Goal: Information Seeking & Learning: Learn about a topic

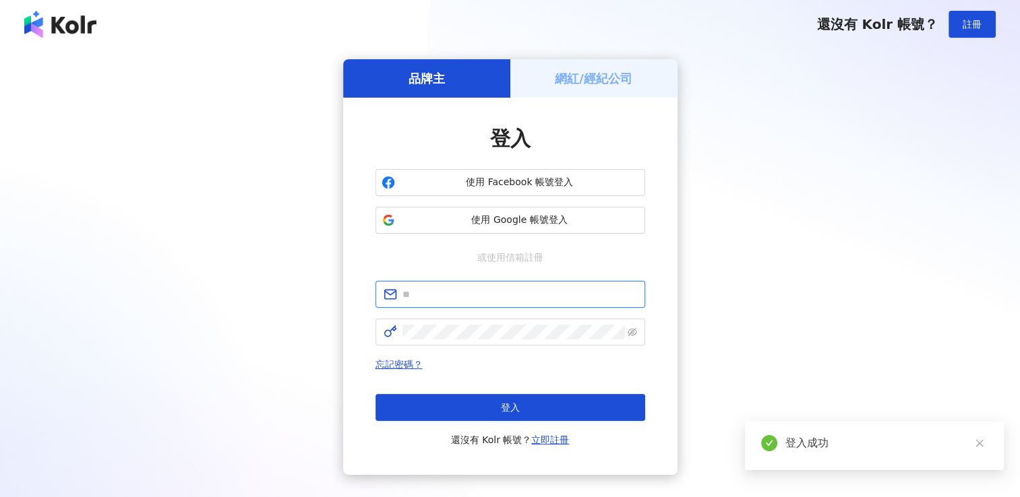
type input "**********"
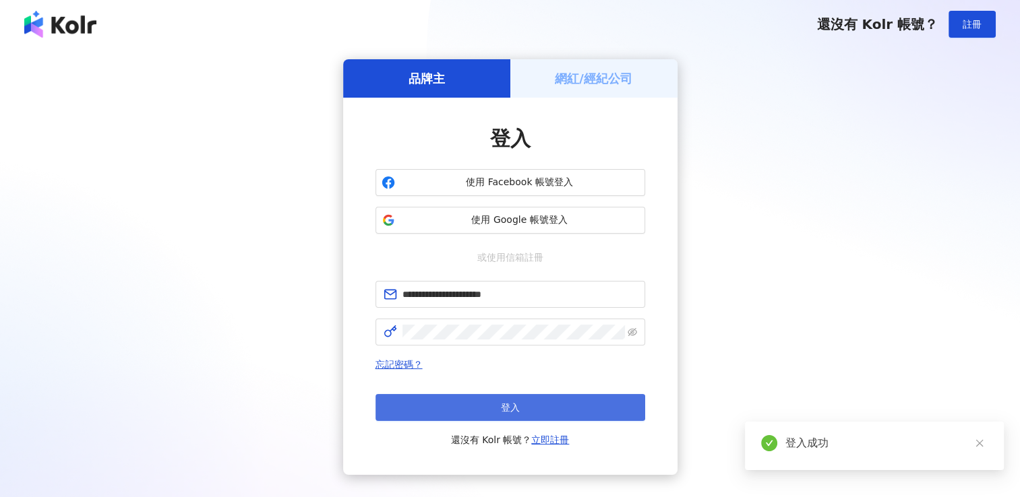
click at [487, 405] on button "登入" at bounding box center [510, 407] width 270 height 27
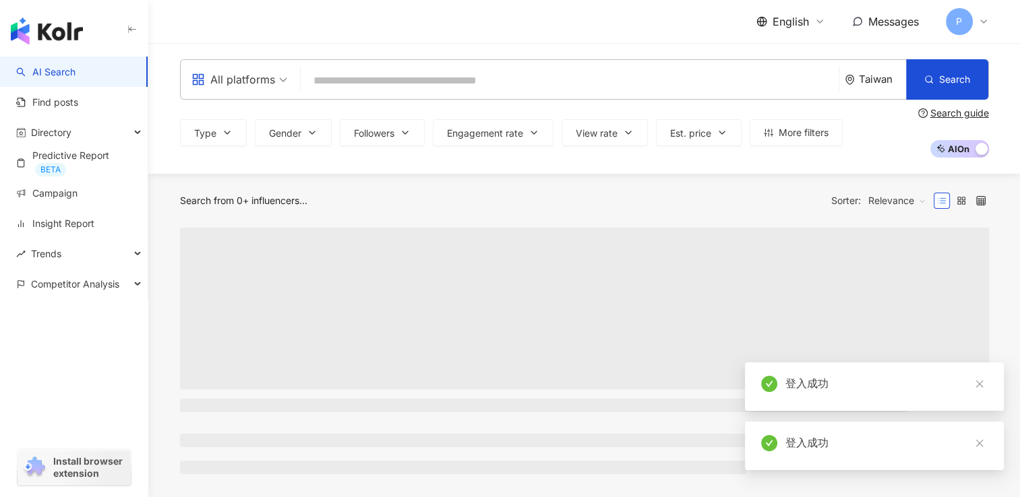
click at [867, 84] on div "Taiwan" at bounding box center [882, 78] width 47 height 11
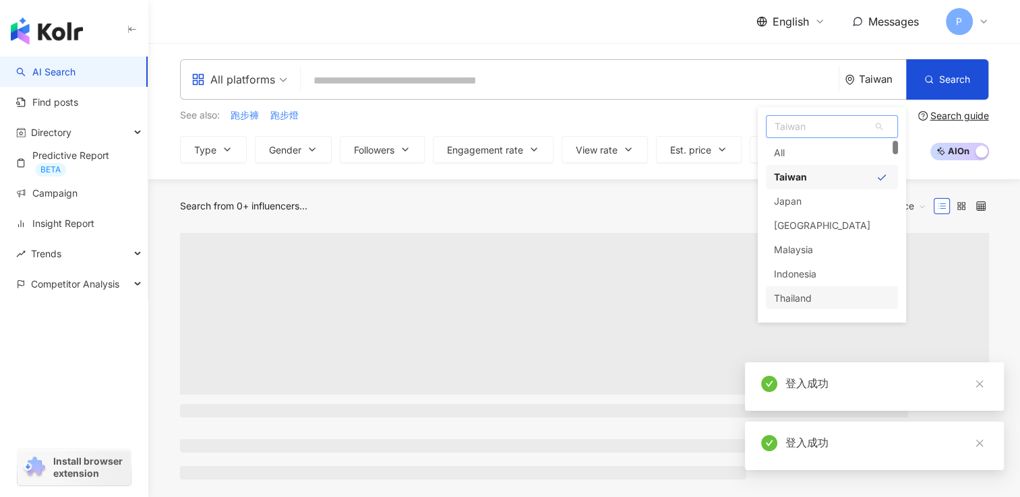
click at [838, 301] on div "Thailand" at bounding box center [832, 298] width 132 height 24
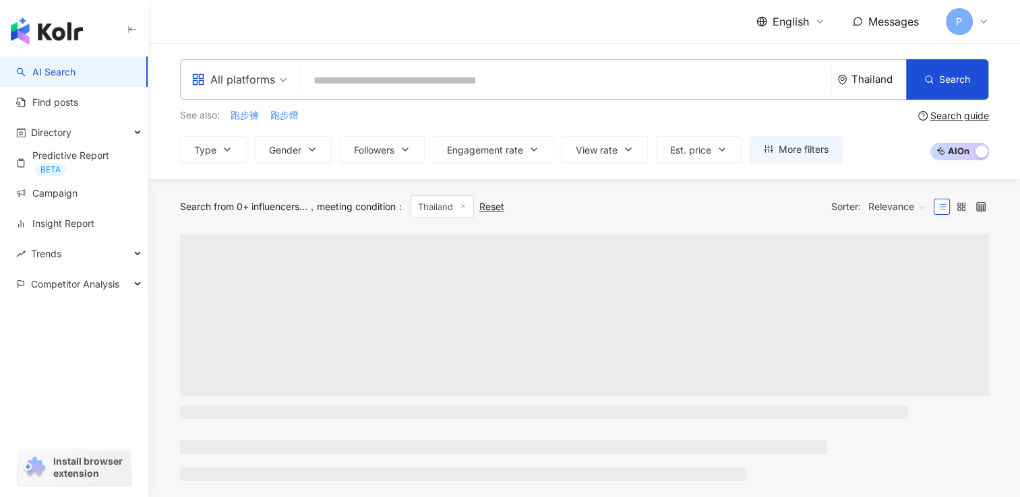
click at [882, 80] on div "Thailand" at bounding box center [878, 78] width 55 height 11
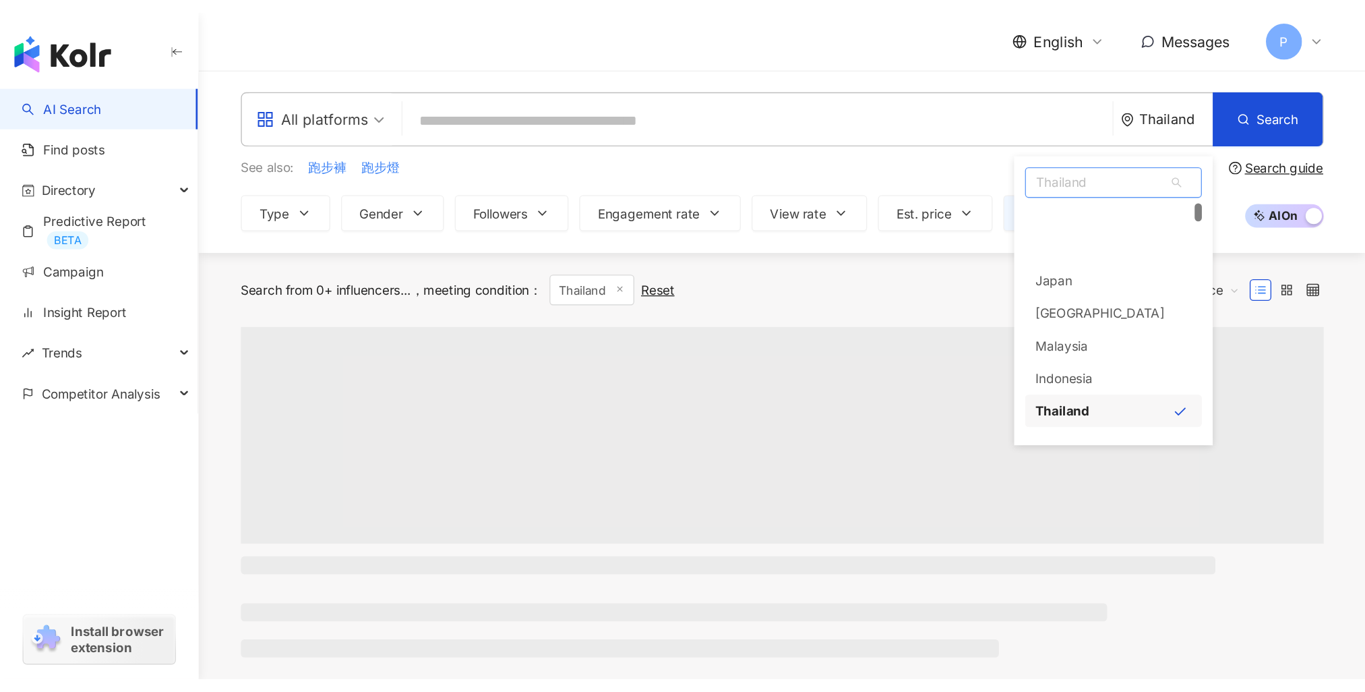
scroll to position [69, 0]
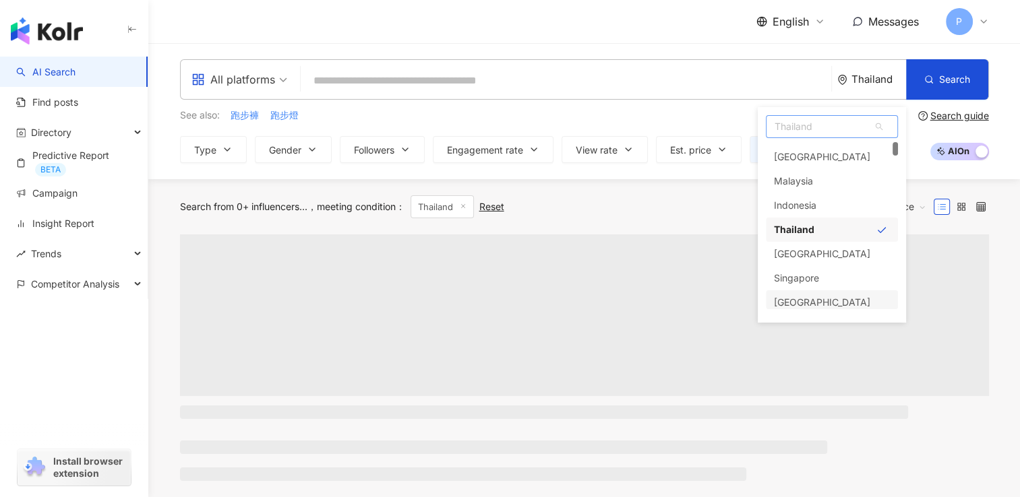
click at [829, 299] on div "South Korea" at bounding box center [832, 302] width 132 height 24
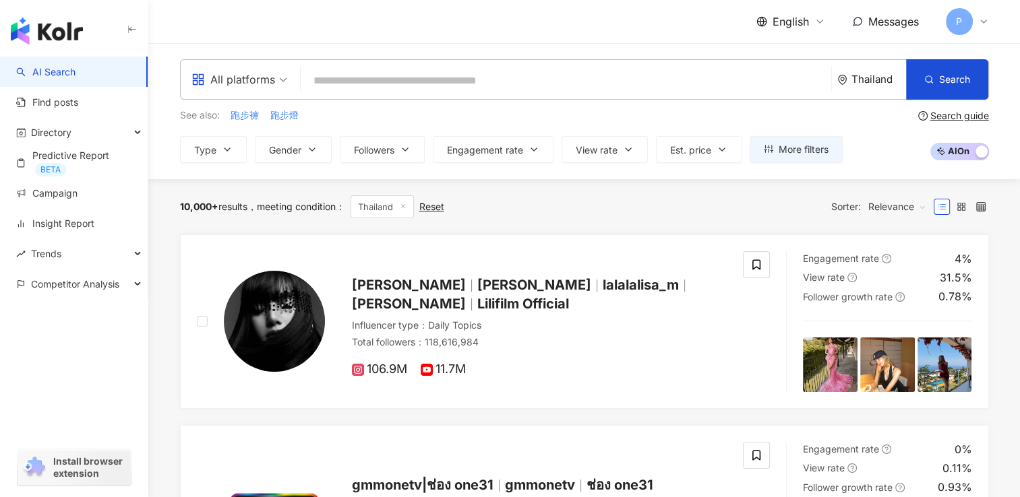
click at [630, 82] on input "search" at bounding box center [566, 81] width 520 height 26
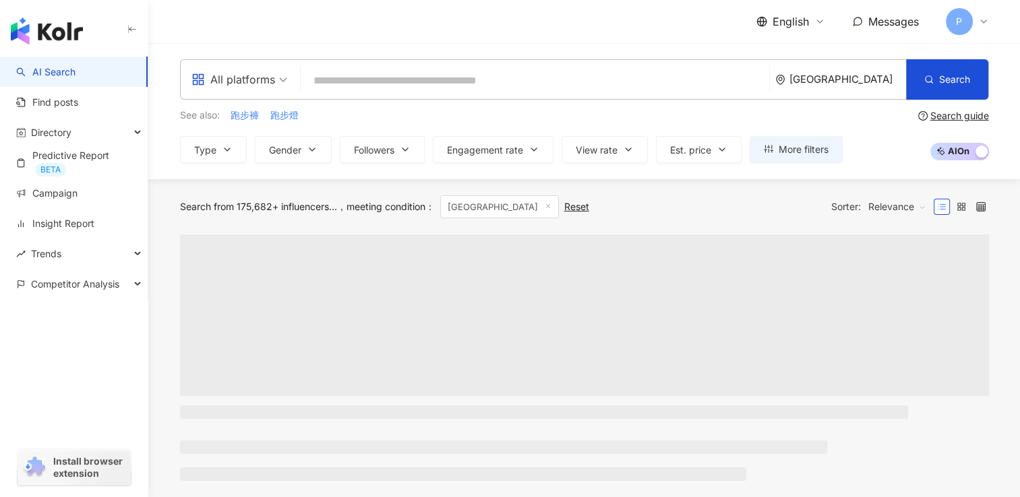
paste input "**********"
type input "**********"
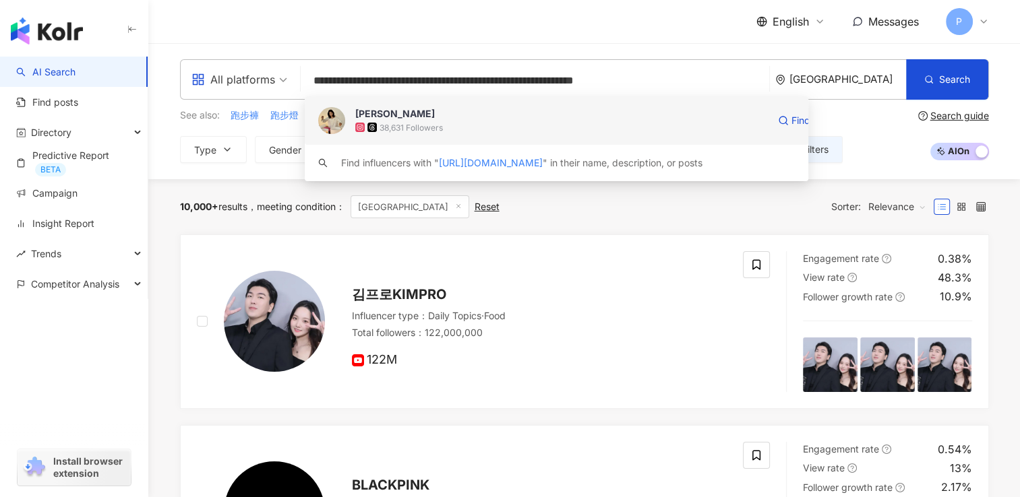
click at [558, 125] on div "38,631 Followers" at bounding box center [561, 127] width 412 height 13
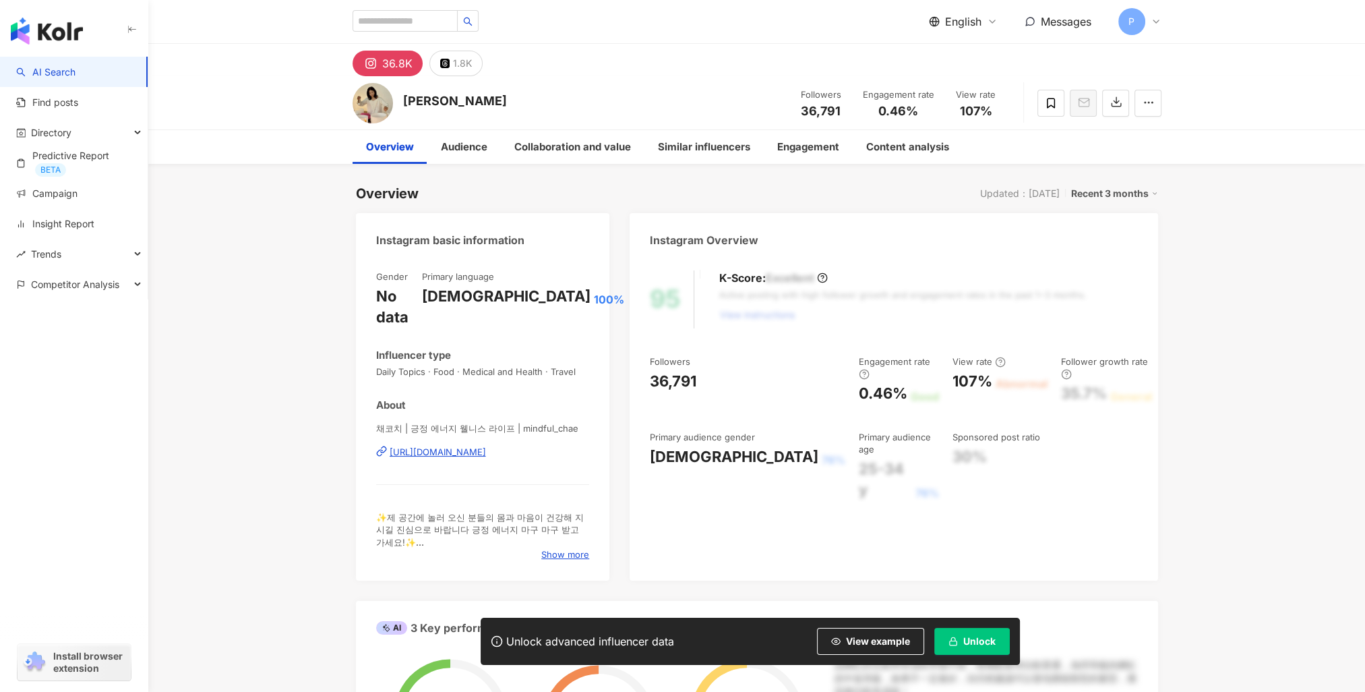
drag, startPoint x: 985, startPoint y: 644, endPoint x: 976, endPoint y: 642, distance: 9.0
click at [984, 644] on span "Unlock" at bounding box center [979, 641] width 32 height 11
click at [652, 381] on div "36,791" at bounding box center [673, 381] width 47 height 21
copy div "36,791"
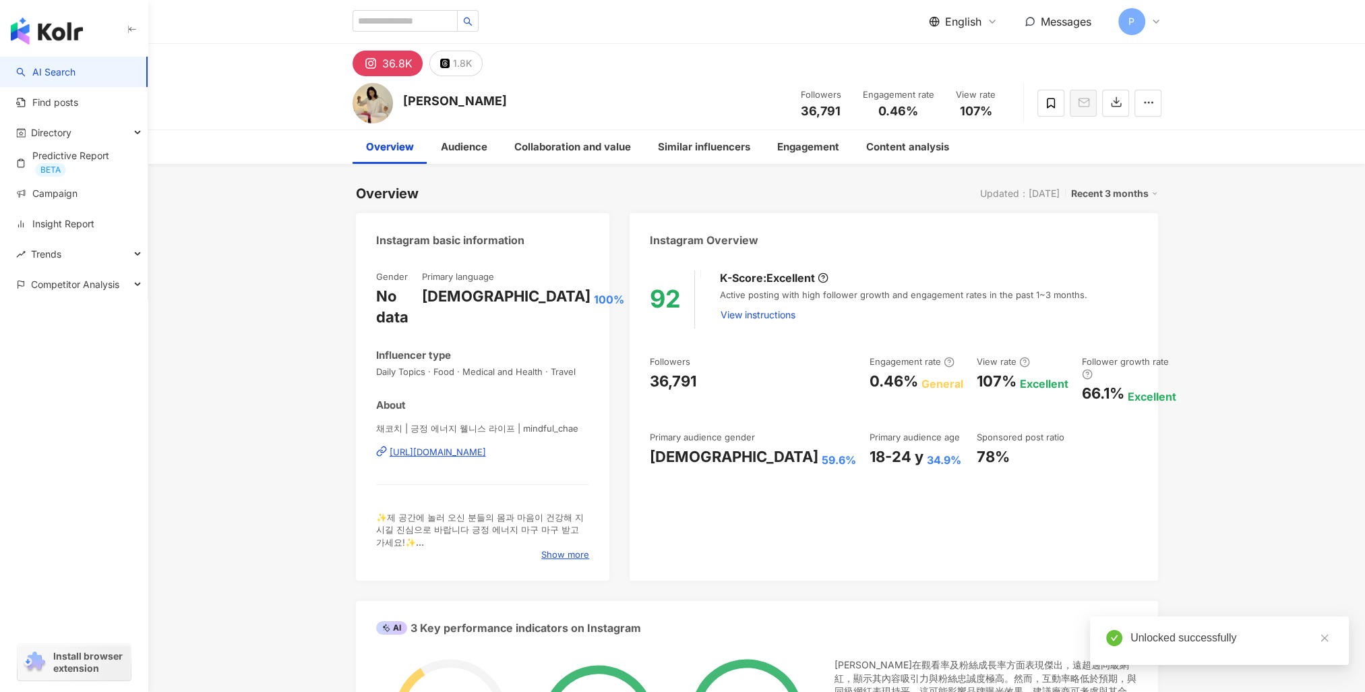
click at [860, 379] on div "Followers 36,791 Engagement rate 0.46% General View rate 107% Excellent Followe…" at bounding box center [893, 411] width 487 height 112
drag, startPoint x: 860, startPoint y: 379, endPoint x: 779, endPoint y: 382, distance: 80.9
click at [869, 382] on div "0.46%" at bounding box center [893, 381] width 49 height 21
click at [869, 381] on div "0.46%" at bounding box center [893, 381] width 49 height 21
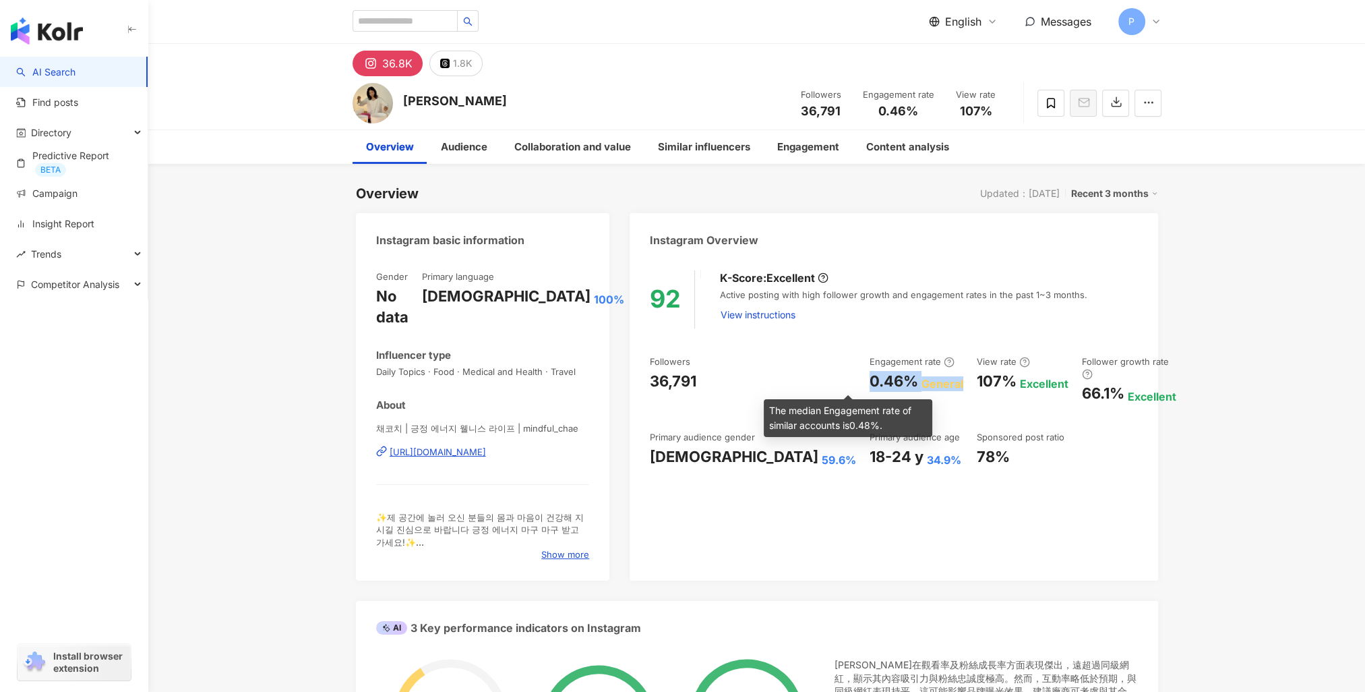
drag, startPoint x: 778, startPoint y: 379, endPoint x: 871, endPoint y: 383, distance: 92.4
click at [871, 383] on div "0.46% General" at bounding box center [916, 381] width 94 height 21
copy div "0.46% General"
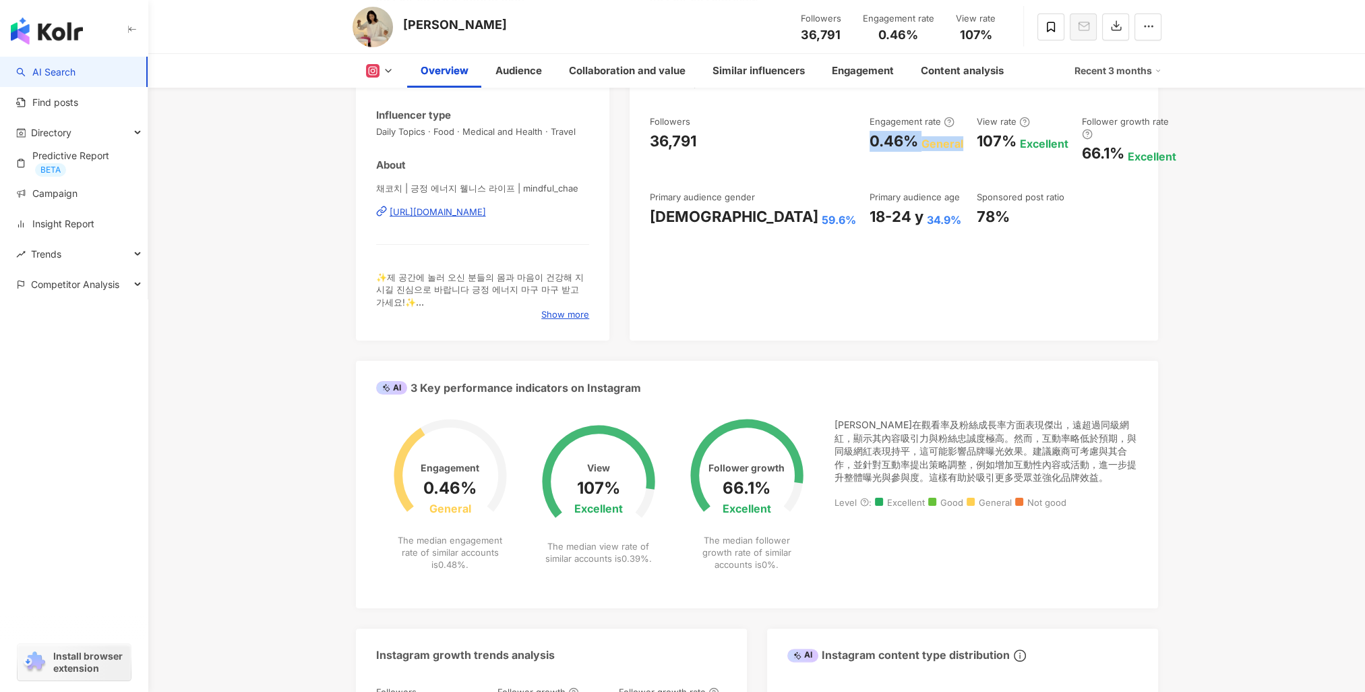
scroll to position [135, 0]
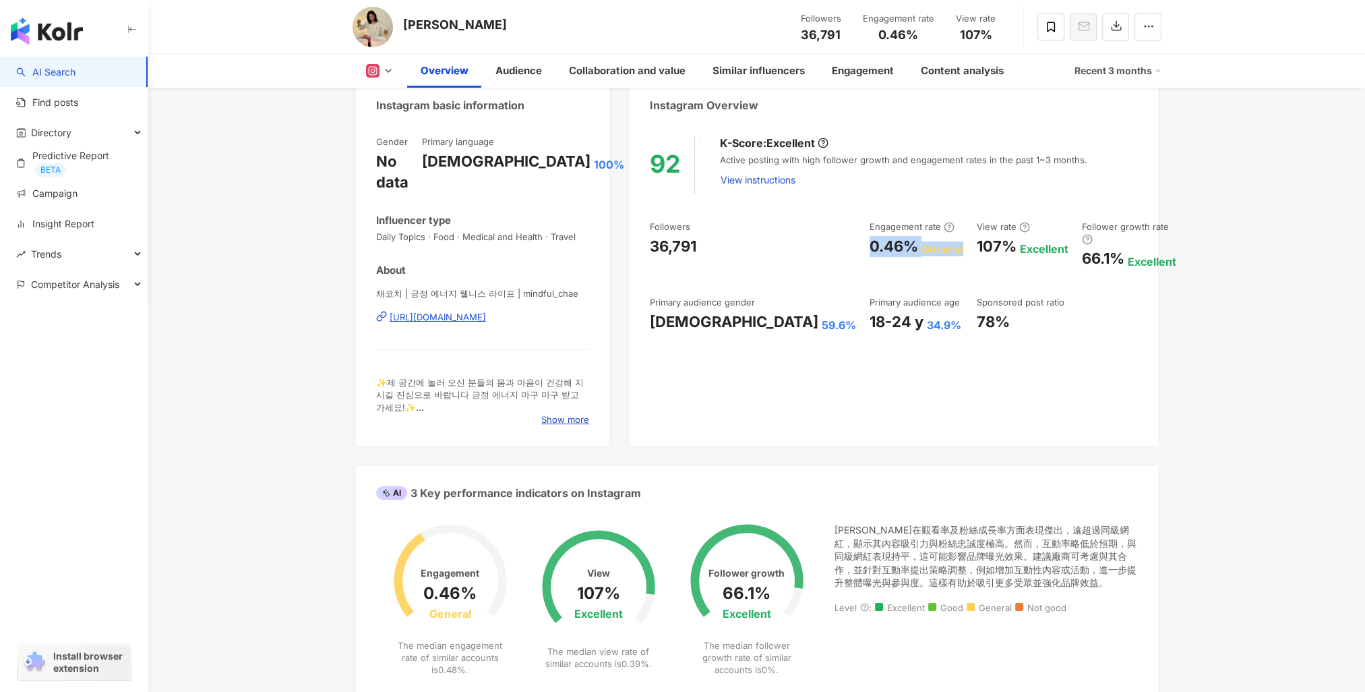
click at [379, 311] on icon at bounding box center [381, 316] width 11 height 11
